Goal: Task Accomplishment & Management: Manage account settings

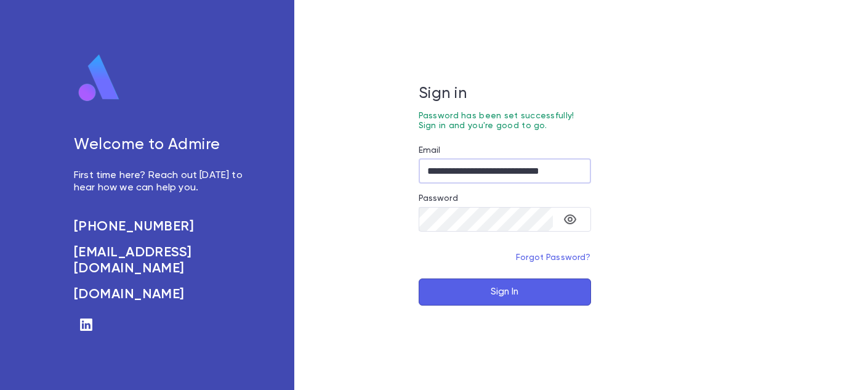
type input "**********"
click at [419, 278] on button "Sign In" at bounding box center [505, 291] width 172 height 27
click at [774, 259] on div "**********" at bounding box center [420, 195] width 841 height 390
type input "**********"
click at [419, 278] on button "Sign In" at bounding box center [505, 291] width 172 height 27
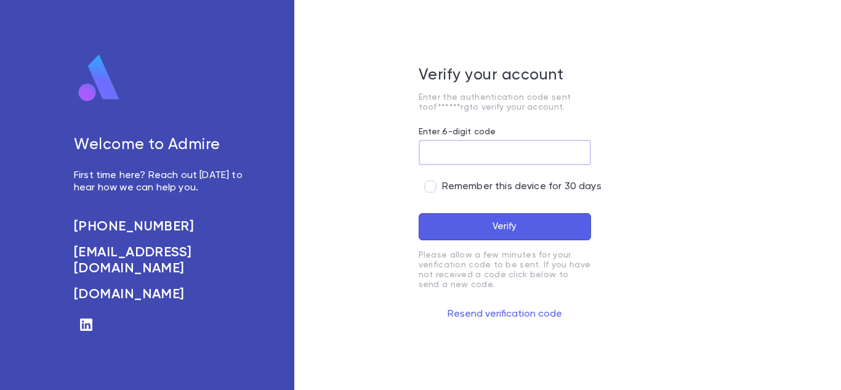
click at [750, 263] on div "Welcome to Admire First time here? Reach out [DATE] to hear how we can help you…" at bounding box center [420, 195] width 841 height 390
click at [438, 158] on input "Enter 6-digit code" at bounding box center [505, 152] width 172 height 24
click at [485, 150] on input "***" at bounding box center [505, 152] width 172 height 24
click at [508, 222] on button "Verify" at bounding box center [505, 226] width 172 height 27
click at [504, 311] on button "Resend verification code" at bounding box center [505, 314] width 172 height 20
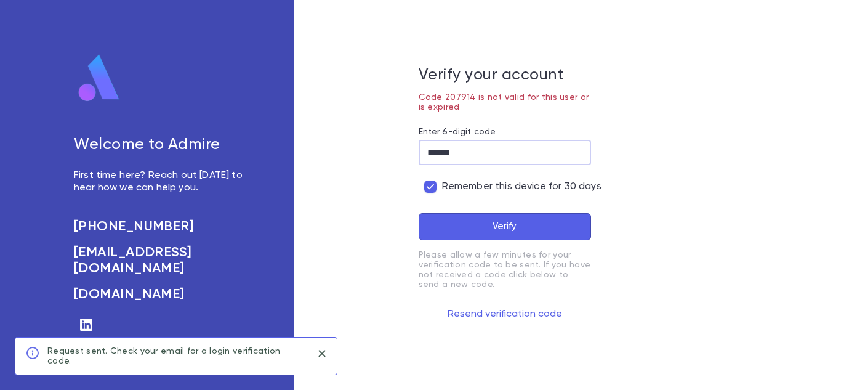
drag, startPoint x: 464, startPoint y: 158, endPoint x: 433, endPoint y: 158, distance: 30.8
click at [433, 158] on input "******" at bounding box center [505, 152] width 172 height 24
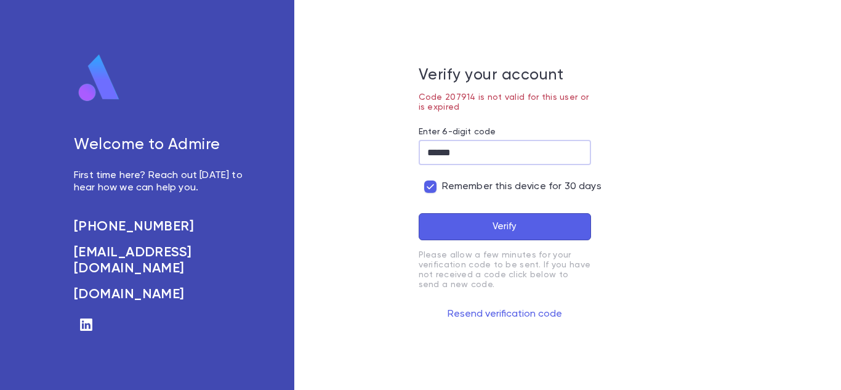
type input "******"
click at [511, 231] on button "Verify" at bounding box center [505, 226] width 172 height 27
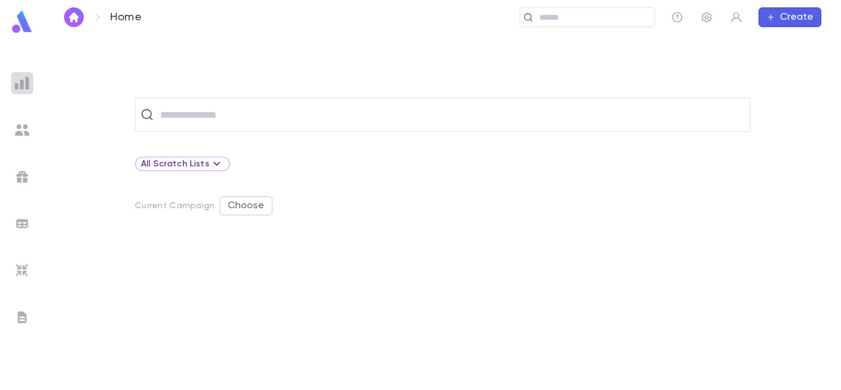
click at [22, 81] on img at bounding box center [22, 83] width 15 height 15
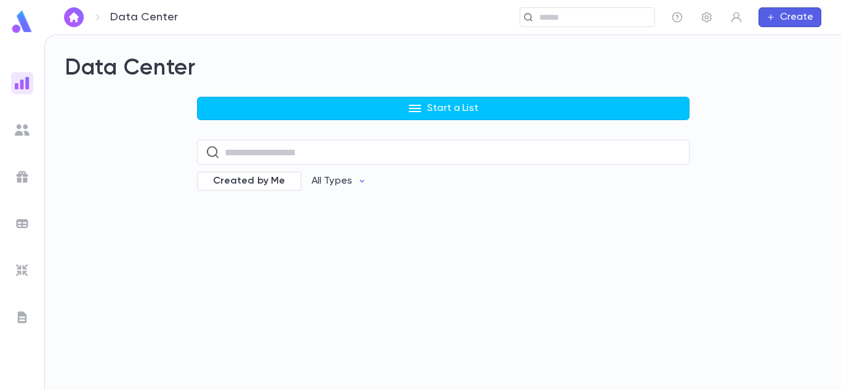
click at [749, 192] on div "Start a List ​ Created by Me All Types" at bounding box center [443, 152] width 756 height 111
click at [742, 224] on div "Data Center Start a List ​ Created by Me All Types" at bounding box center [443, 212] width 796 height 355
click at [731, 12] on icon "button" at bounding box center [736, 17] width 12 height 12
click at [745, 57] on link "Log out" at bounding box center [756, 61] width 55 height 20
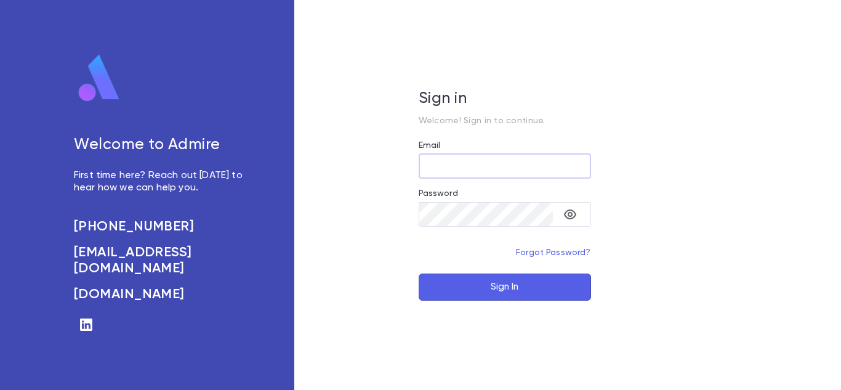
click at [450, 161] on input "Email" at bounding box center [505, 166] width 172 height 24
type input "**********"
click at [419, 273] on button "Sign In" at bounding box center [505, 286] width 172 height 27
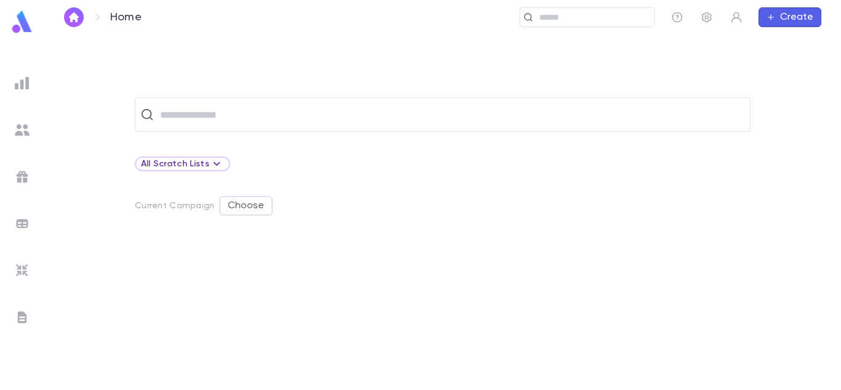
click at [30, 122] on div at bounding box center [22, 130] width 22 height 22
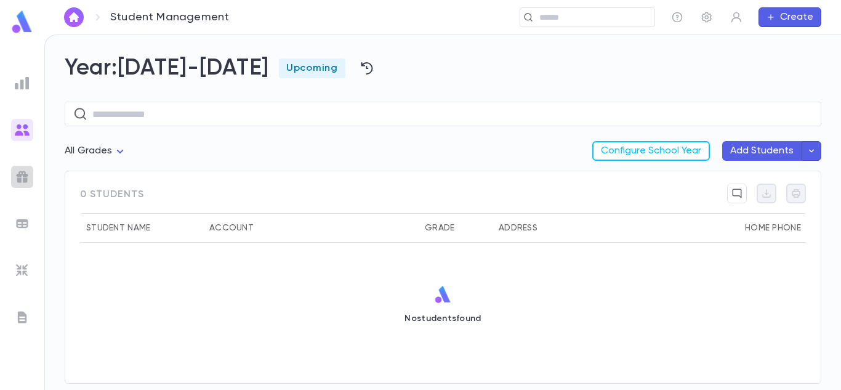
click at [26, 183] on img at bounding box center [22, 176] width 15 height 15
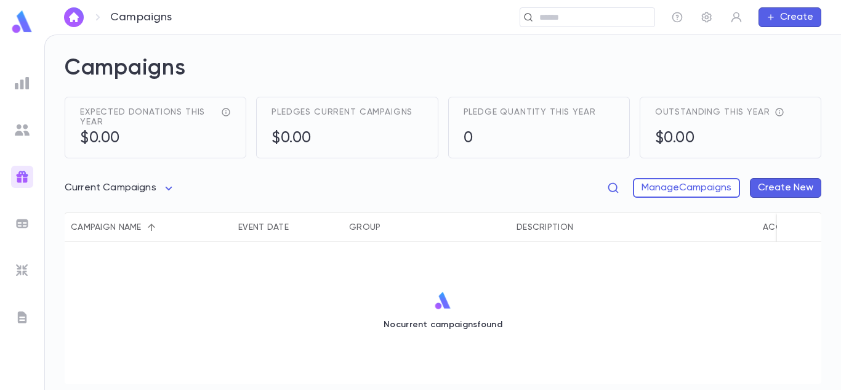
click at [22, 224] on img at bounding box center [22, 223] width 15 height 15
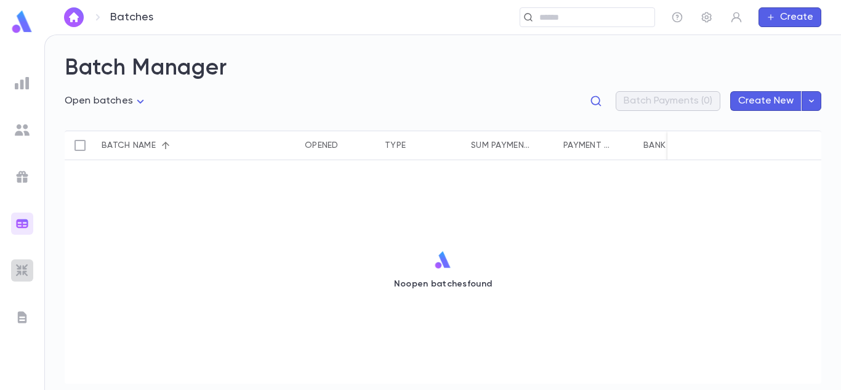
click at [22, 263] on img at bounding box center [22, 270] width 15 height 15
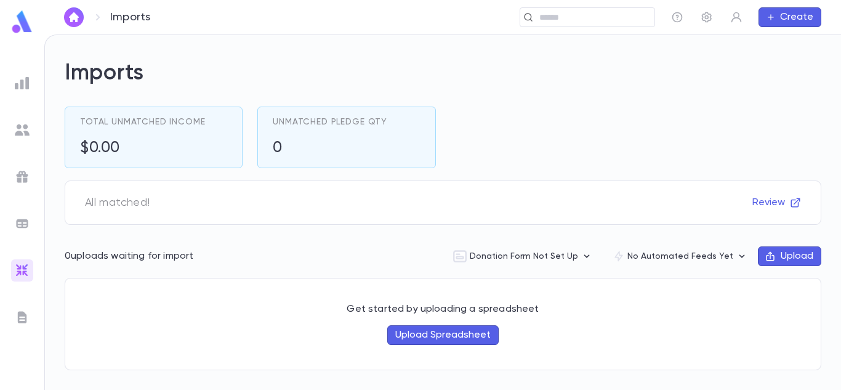
click at [25, 20] on img at bounding box center [22, 22] width 25 height 24
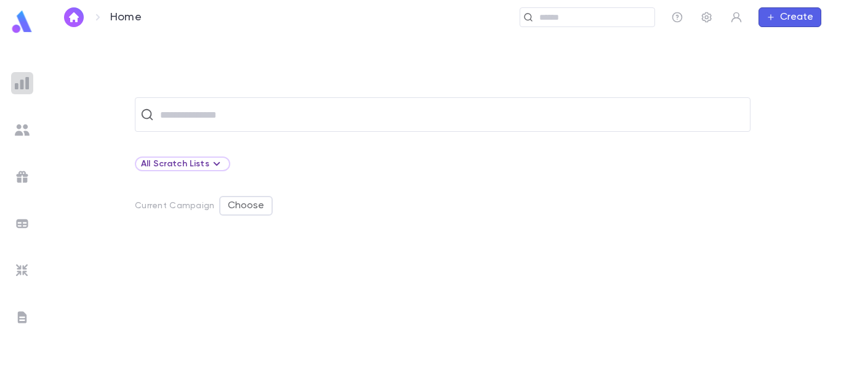
click at [23, 90] on div at bounding box center [22, 83] width 22 height 22
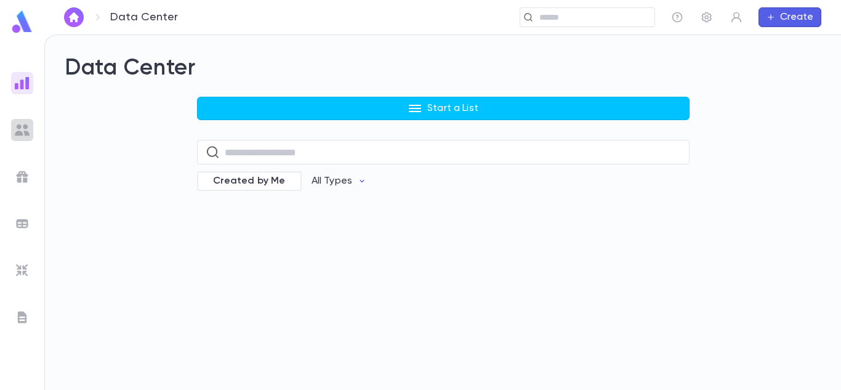
click at [29, 126] on img at bounding box center [22, 129] width 15 height 15
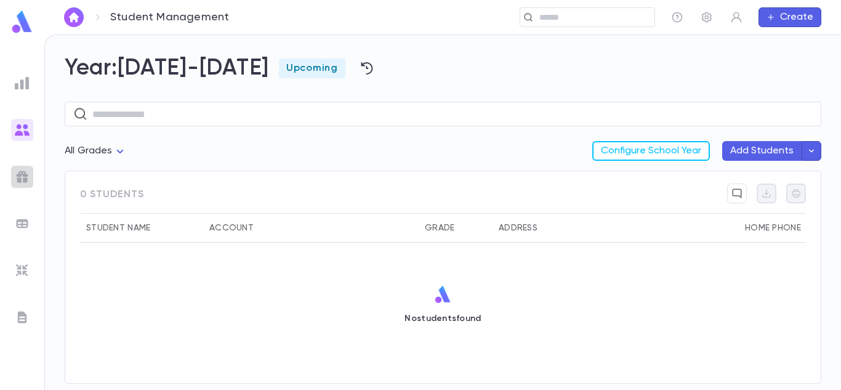
click at [17, 174] on img at bounding box center [22, 176] width 15 height 15
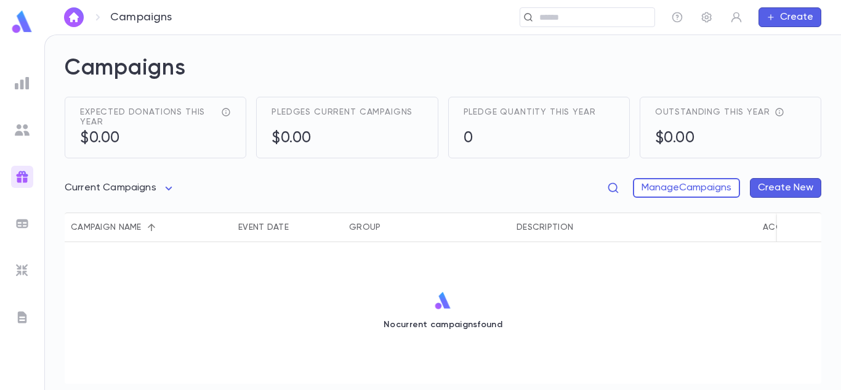
click at [21, 221] on img at bounding box center [22, 223] width 15 height 15
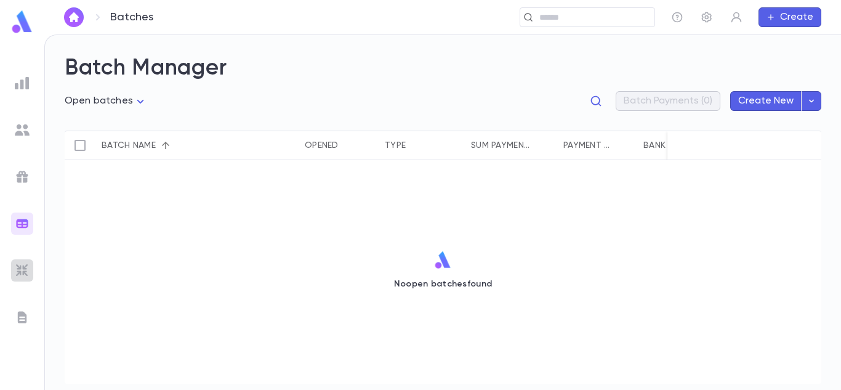
click at [19, 262] on div at bounding box center [22, 270] width 22 height 22
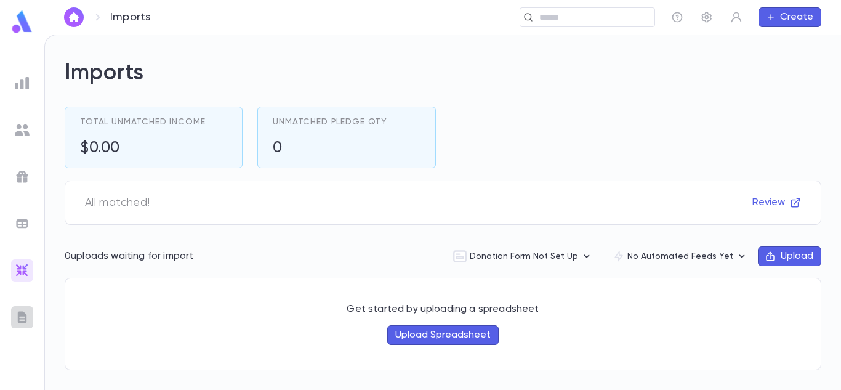
click at [16, 308] on div at bounding box center [22, 317] width 22 height 22
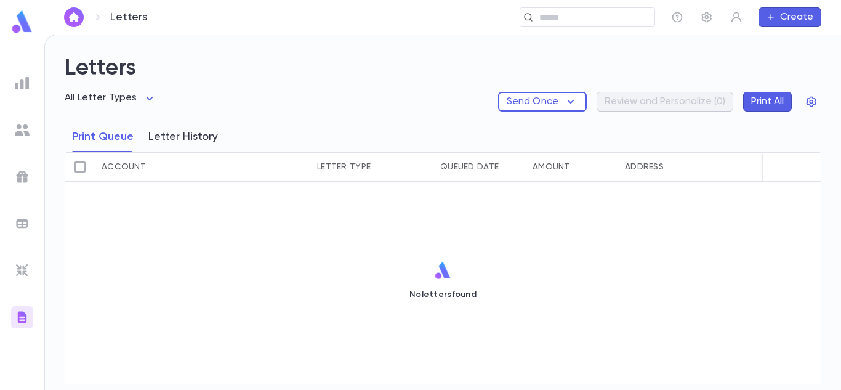
click at [193, 134] on button "Letter History" at bounding box center [183, 136] width 70 height 31
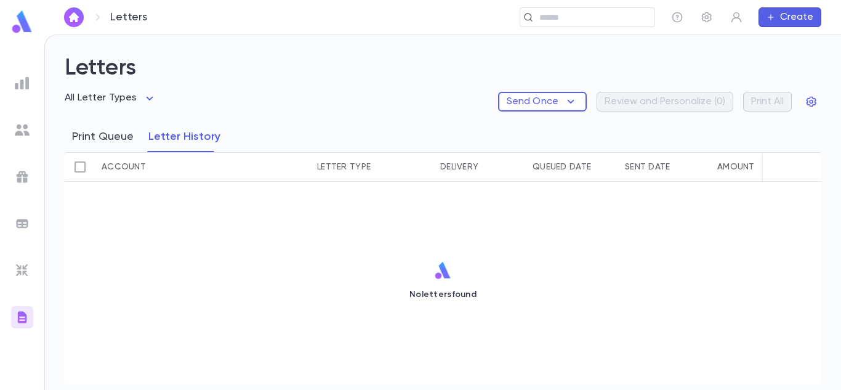
click at [80, 132] on button "Print Queue" at bounding box center [103, 136] width 62 height 31
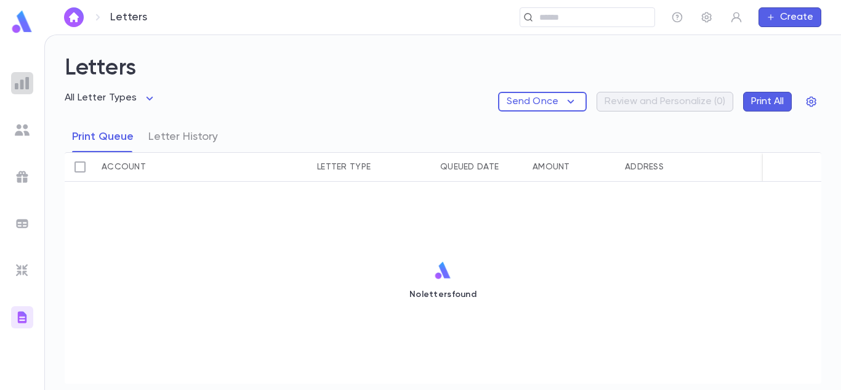
click at [24, 84] on img at bounding box center [22, 83] width 15 height 15
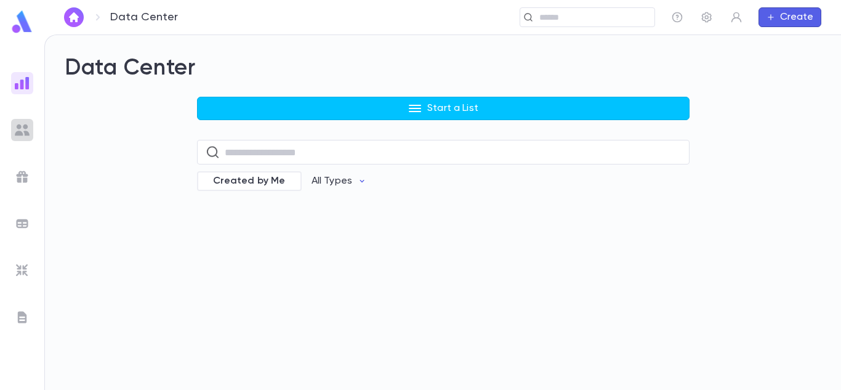
click at [26, 125] on img at bounding box center [22, 129] width 15 height 15
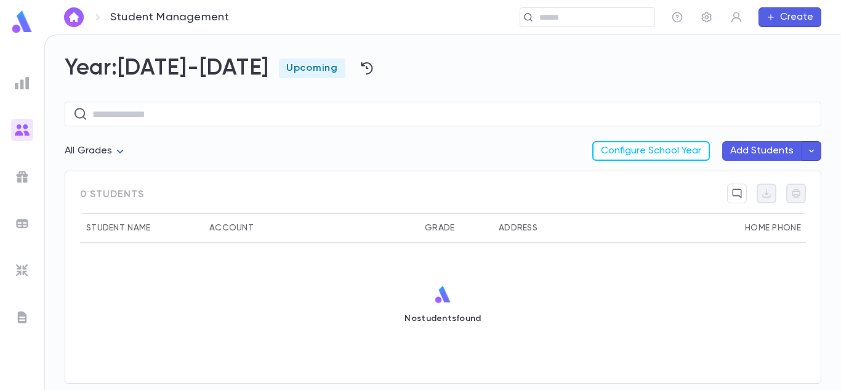
click at [814, 149] on icon "button" at bounding box center [811, 151] width 11 height 12
click at [691, 153] on div at bounding box center [420, 195] width 841 height 390
click at [734, 191] on icon "button" at bounding box center [736, 193] width 11 height 12
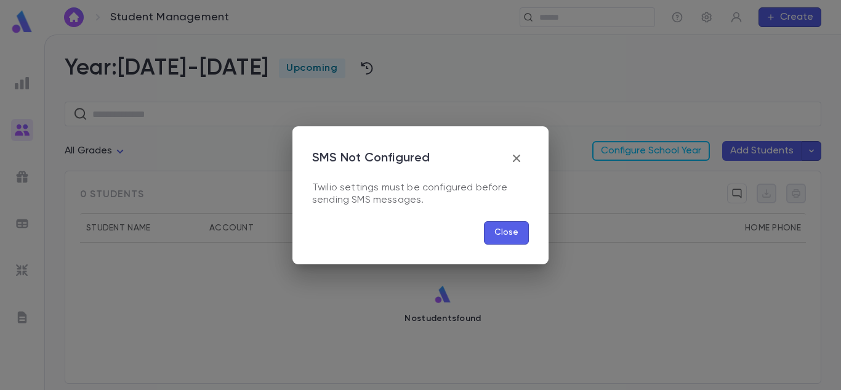
click at [519, 153] on icon "button" at bounding box center [516, 158] width 15 height 15
